Goal: Task Accomplishment & Management: Manage account settings

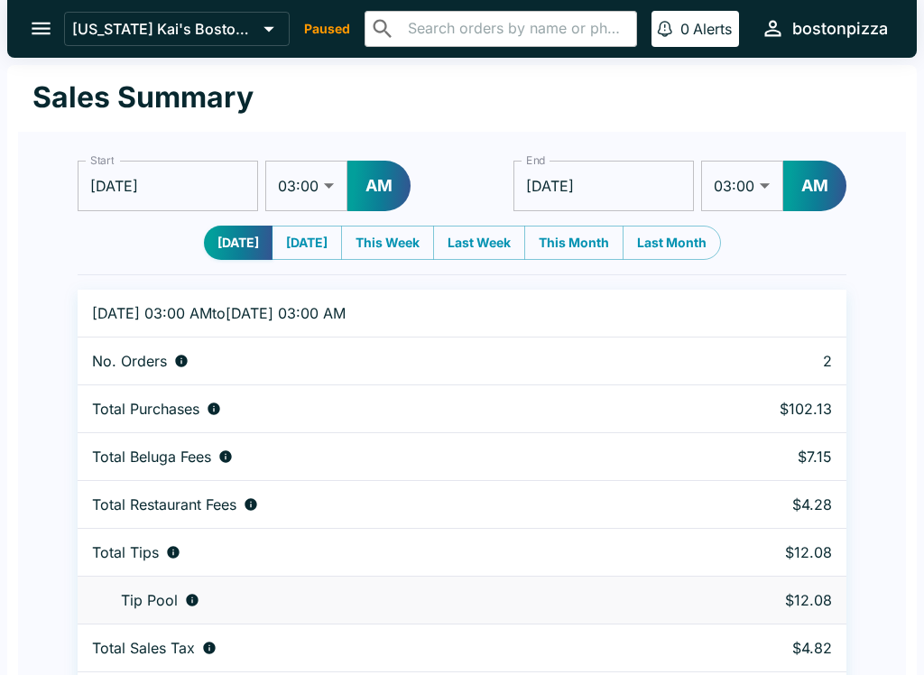
select select "03:00"
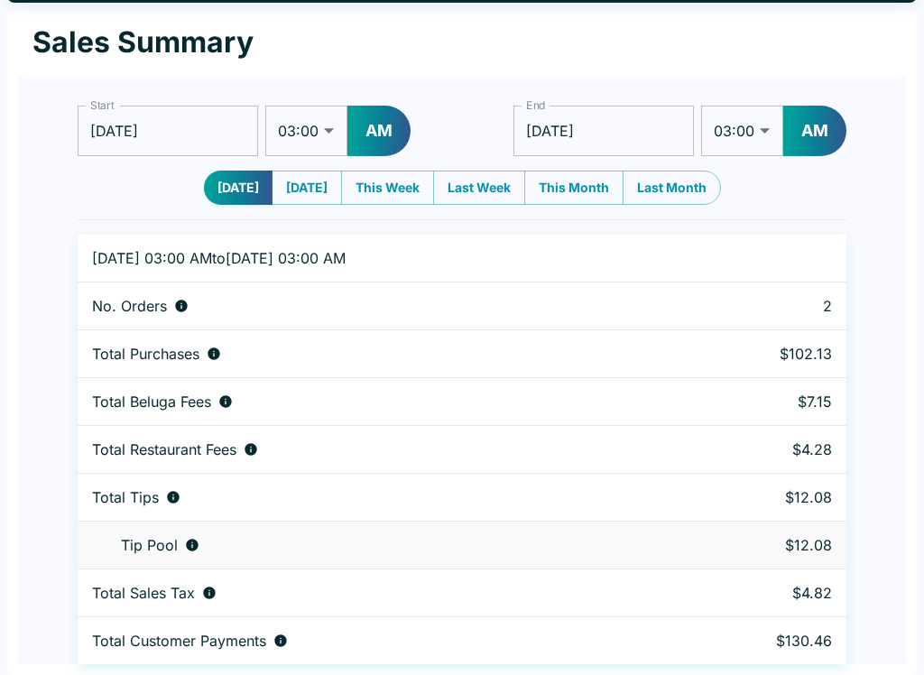
click at [72, 82] on div "Start [DATE] Start 01:00 01:30 02:00 02:30 03:00 03:30 04:00 04:30 05:00 05:30 …" at bounding box center [462, 371] width 888 height 588
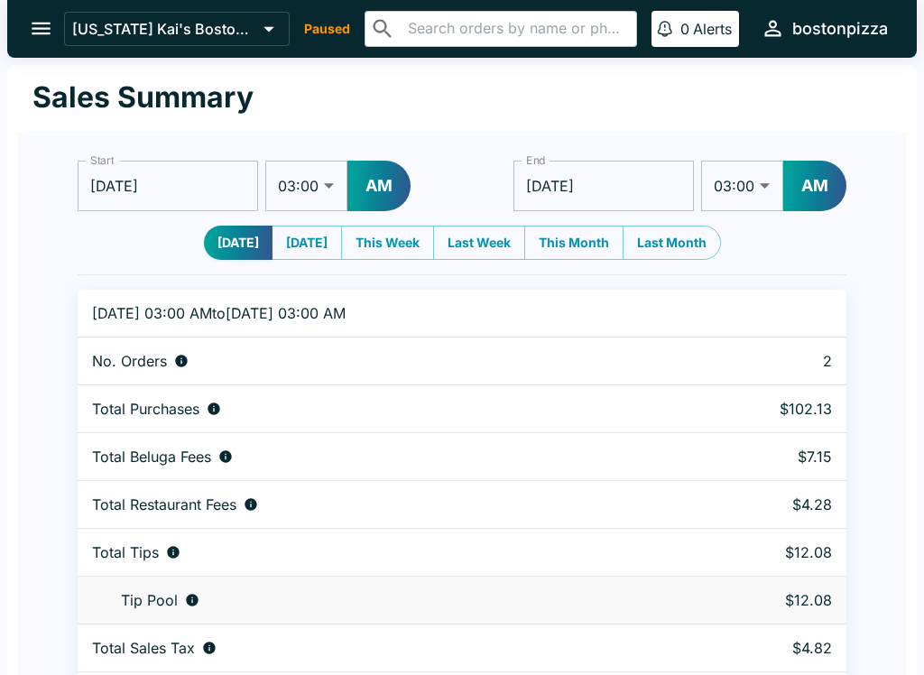
click at [42, 25] on icon "open drawer" at bounding box center [41, 28] width 24 height 24
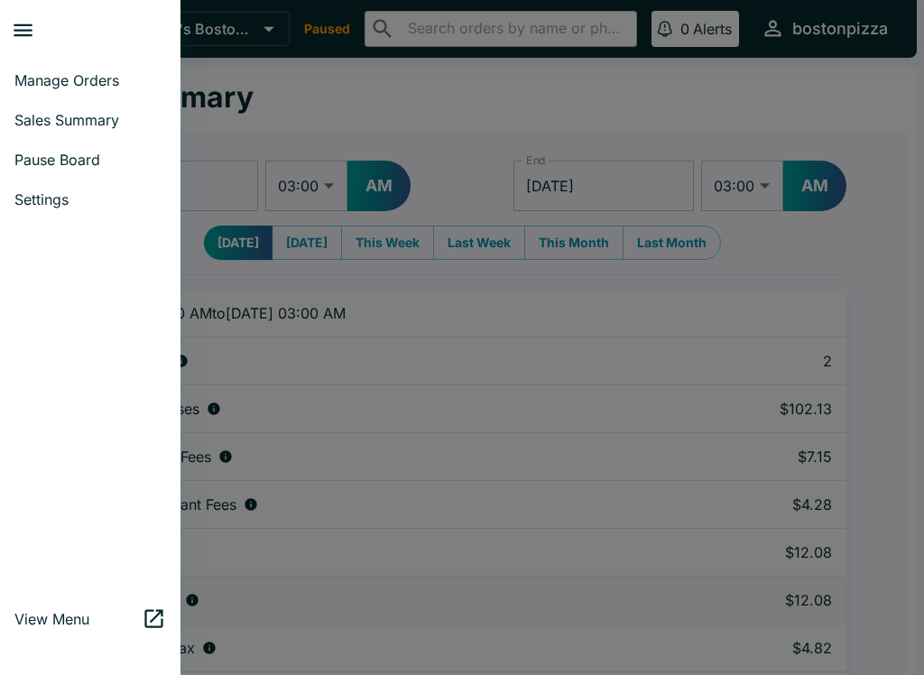
click at [102, 78] on span "Manage Orders" at bounding box center [90, 80] width 152 height 18
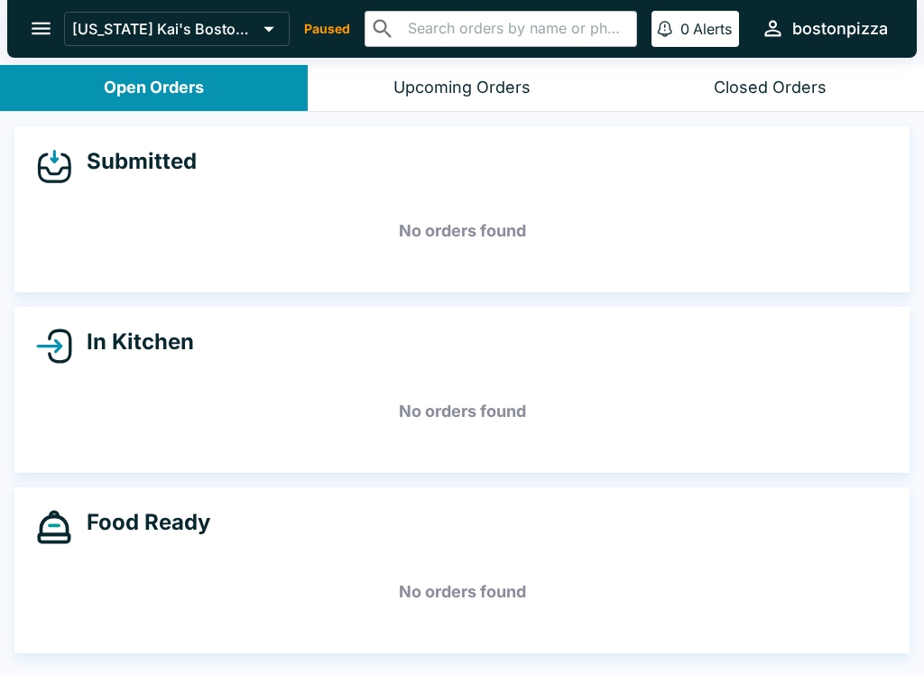
click at [324, 24] on p "Paused" at bounding box center [327, 29] width 46 height 18
click at [257, 21] on icon at bounding box center [268, 28] width 25 height 25
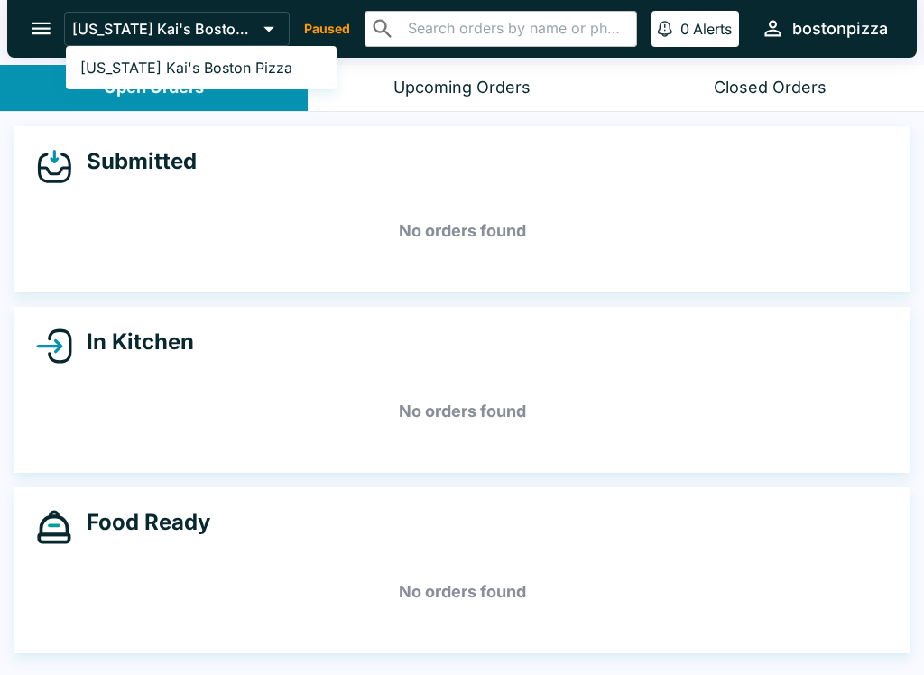
click at [45, 28] on div at bounding box center [462, 337] width 924 height 675
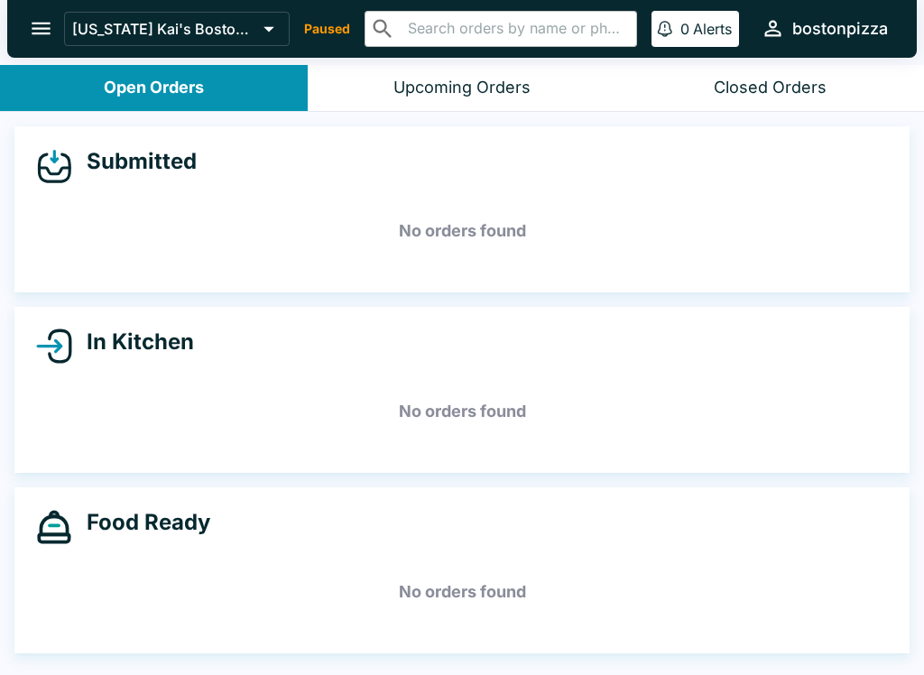
click at [43, 24] on icon "open drawer" at bounding box center [41, 29] width 19 height 13
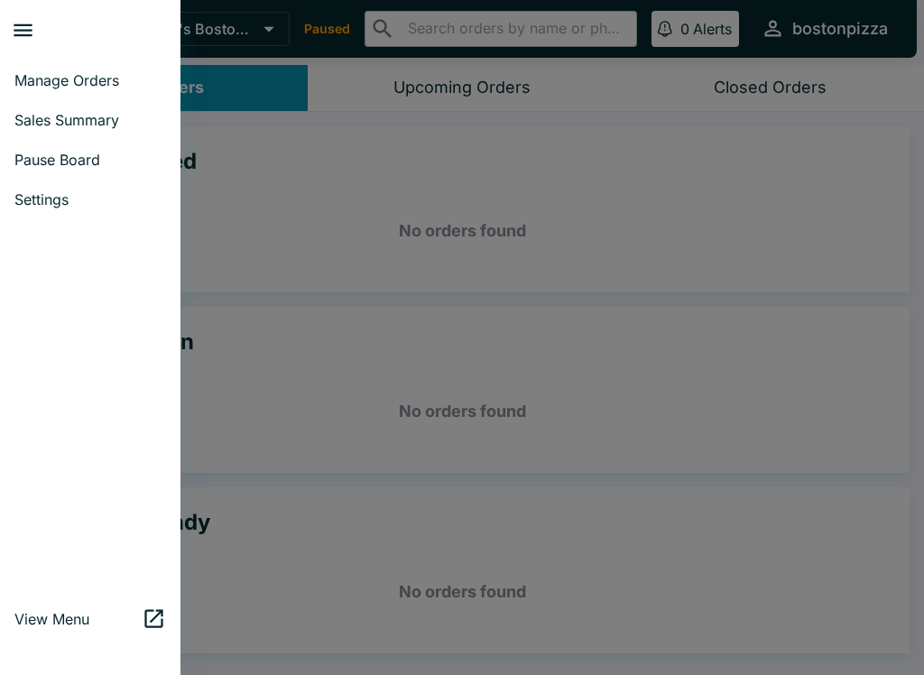
click at [82, 162] on span "Pause Board" at bounding box center [90, 160] width 152 height 18
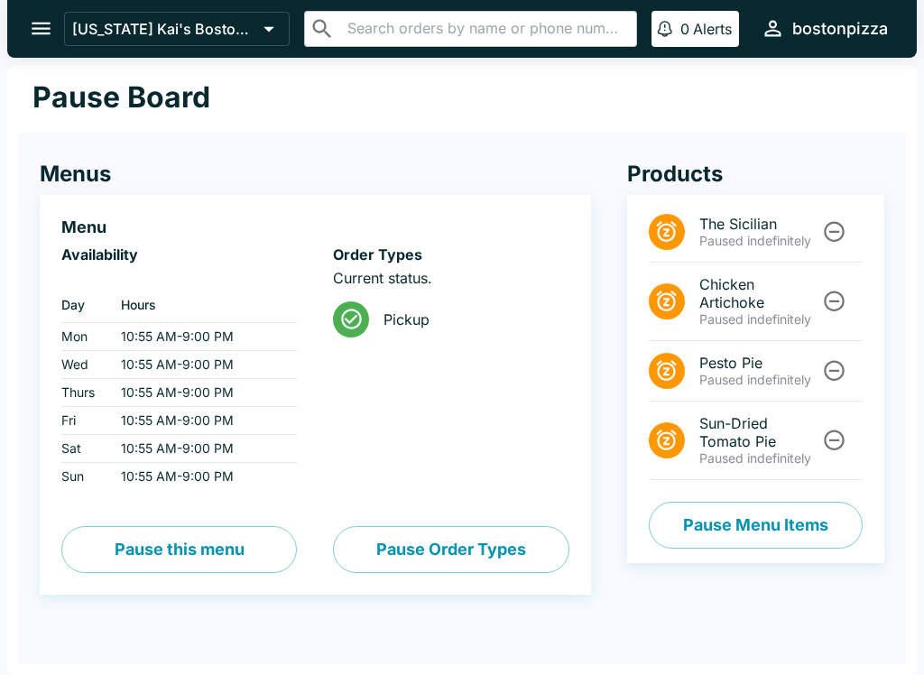
click at [40, 22] on icon "open drawer" at bounding box center [41, 28] width 24 height 24
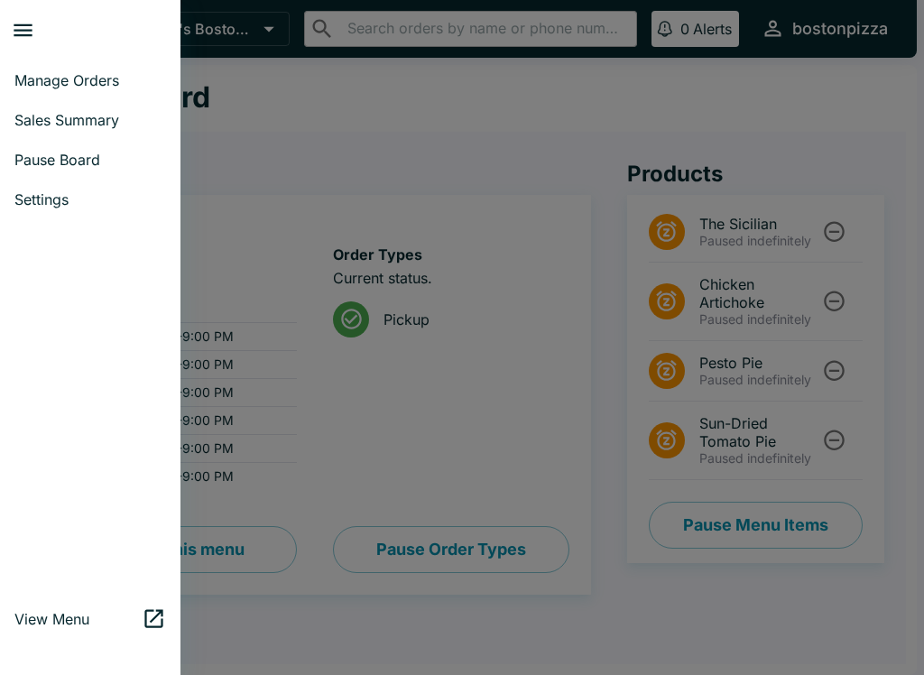
click at [52, 77] on span "Manage Orders" at bounding box center [90, 80] width 152 height 18
